Goal: Information Seeking & Learning: Learn about a topic

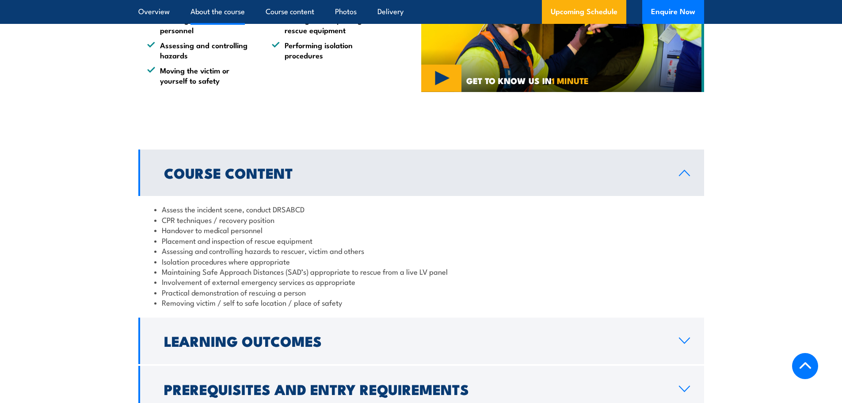
scroll to position [796, 0]
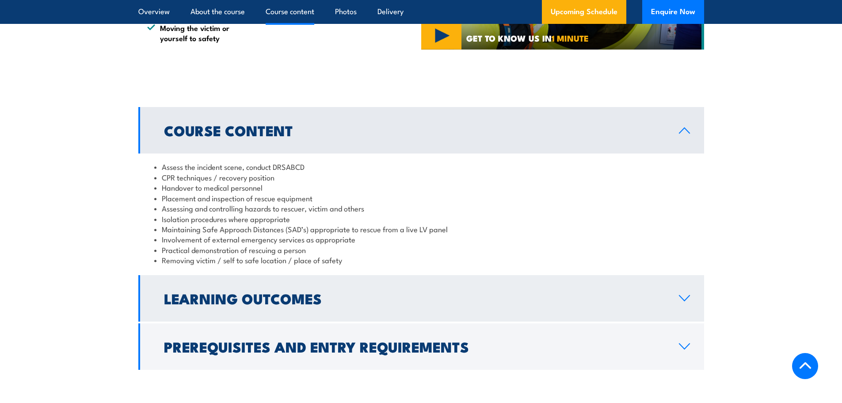
click at [310, 292] on h2 "Learning Outcomes" at bounding box center [414, 298] width 501 height 12
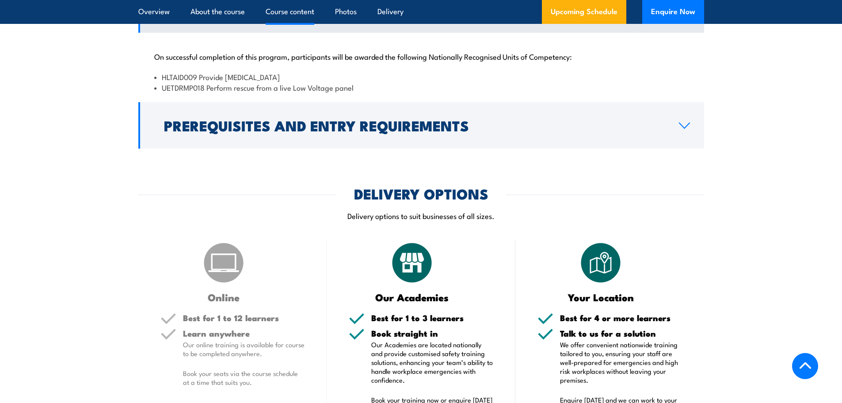
scroll to position [973, 0]
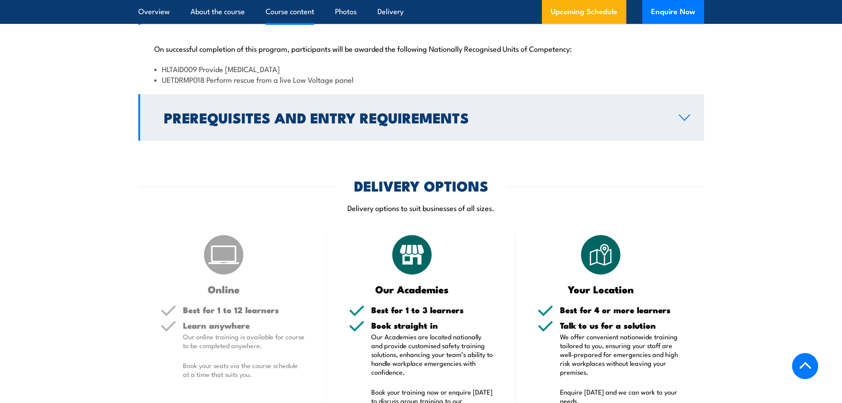
click at [267, 111] on h2 "Prerequisites and Entry Requirements" at bounding box center [414, 117] width 501 height 12
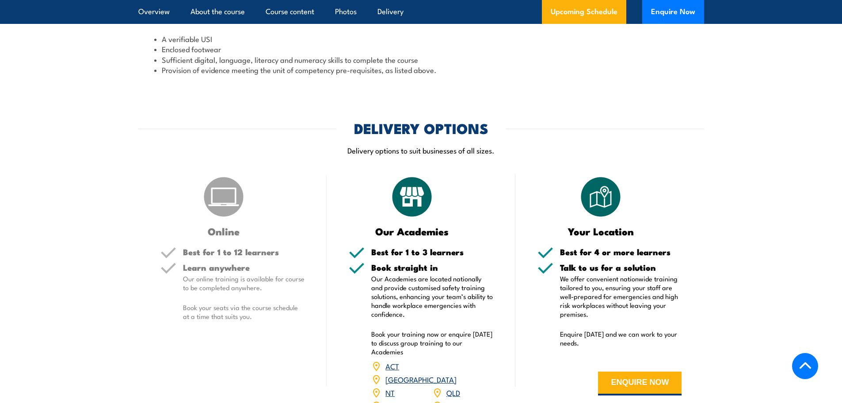
scroll to position [1105, 0]
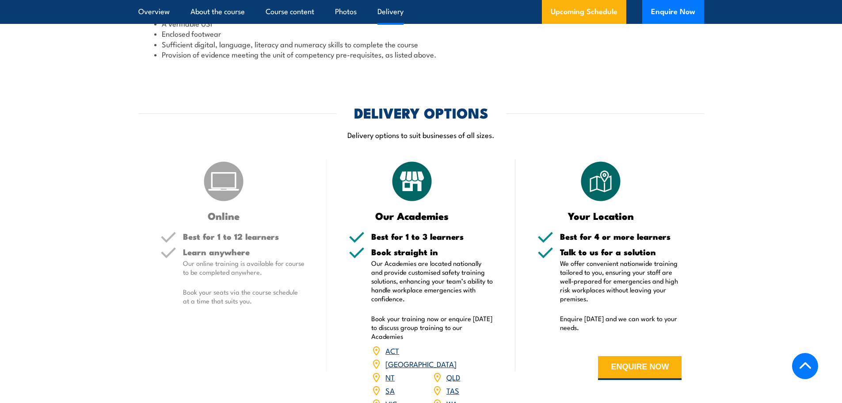
click at [393, 398] on link "VIC" at bounding box center [391, 403] width 11 height 11
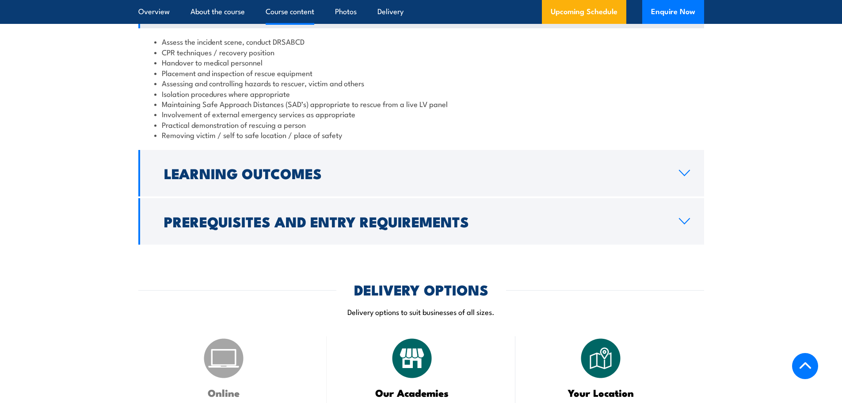
scroll to position [928, 0]
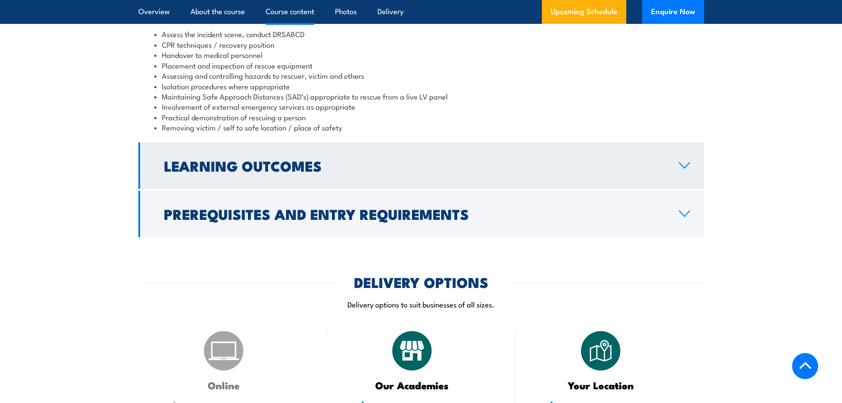
click at [273, 162] on h2 "Learning Outcomes" at bounding box center [414, 165] width 501 height 12
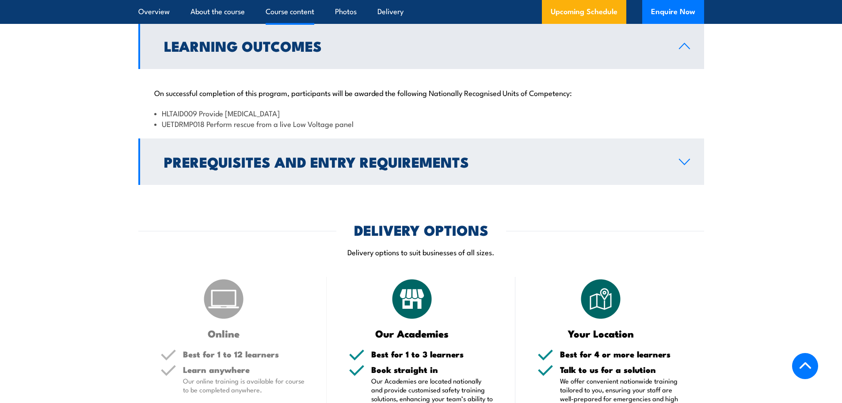
click at [271, 155] on h2 "Prerequisites and Entry Requirements" at bounding box center [414, 161] width 501 height 12
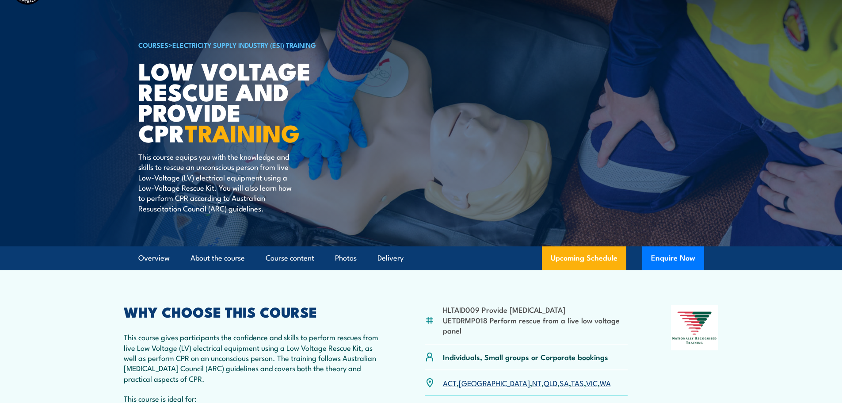
scroll to position [0, 0]
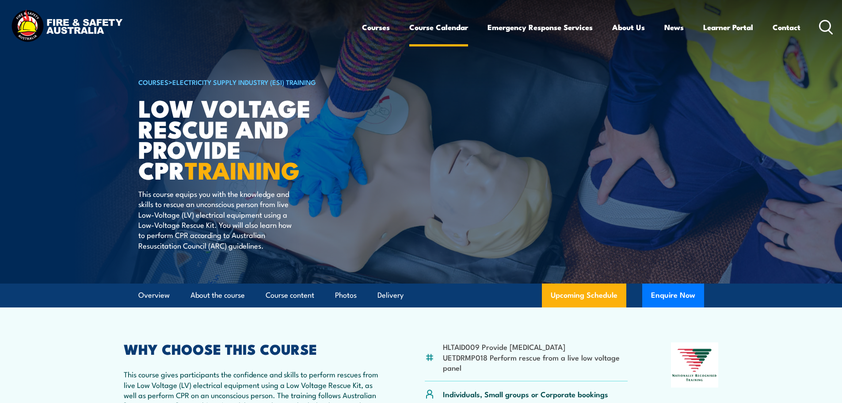
click at [433, 28] on link "Course Calendar" at bounding box center [438, 26] width 59 height 23
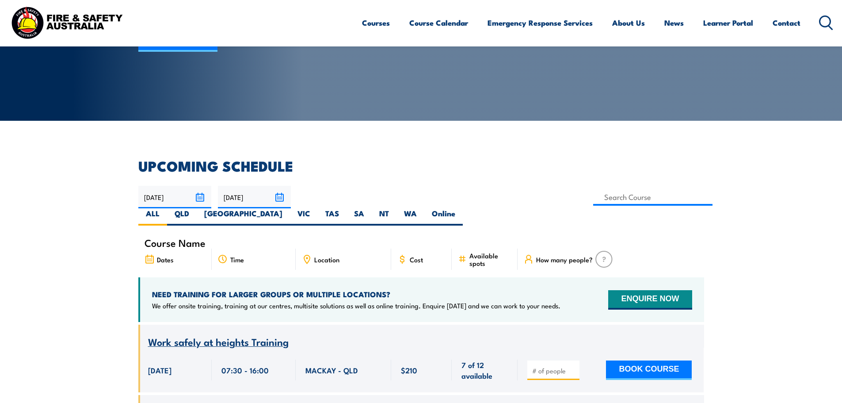
scroll to position [177, 0]
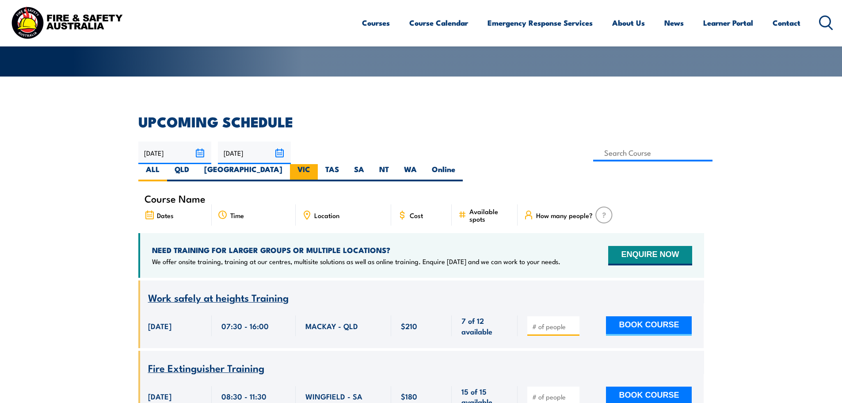
click at [318, 164] on label "VIC" at bounding box center [304, 172] width 28 height 17
click at [316, 164] on input "VIC" at bounding box center [313, 167] width 6 height 6
radio input "true"
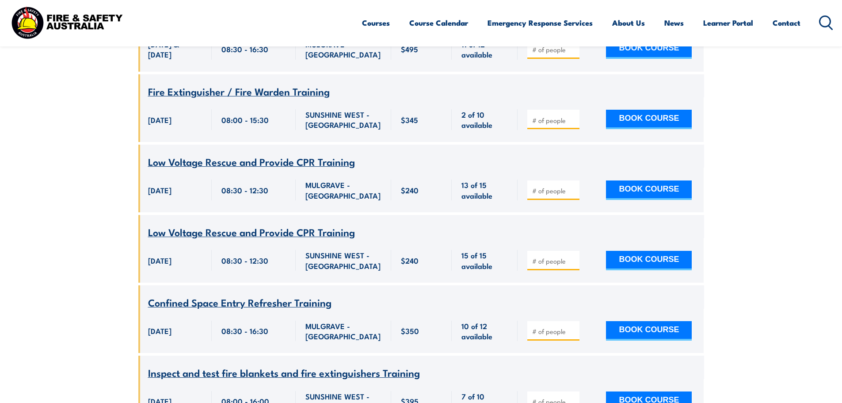
scroll to position [1530, 0]
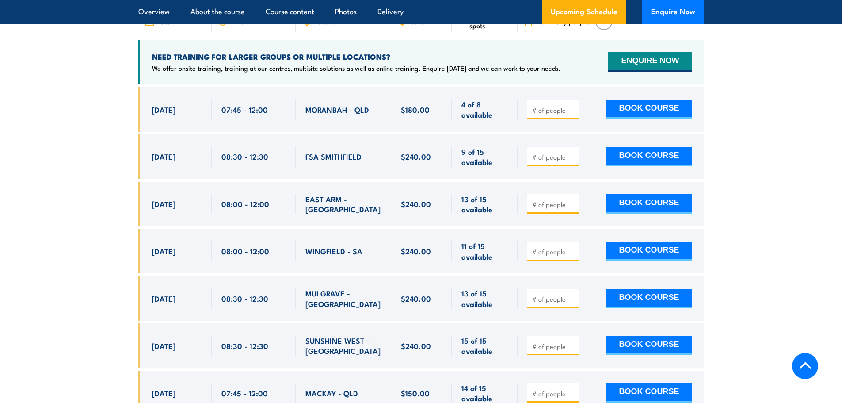
scroll to position [1592, 0]
